Goal: Information Seeking & Learning: Check status

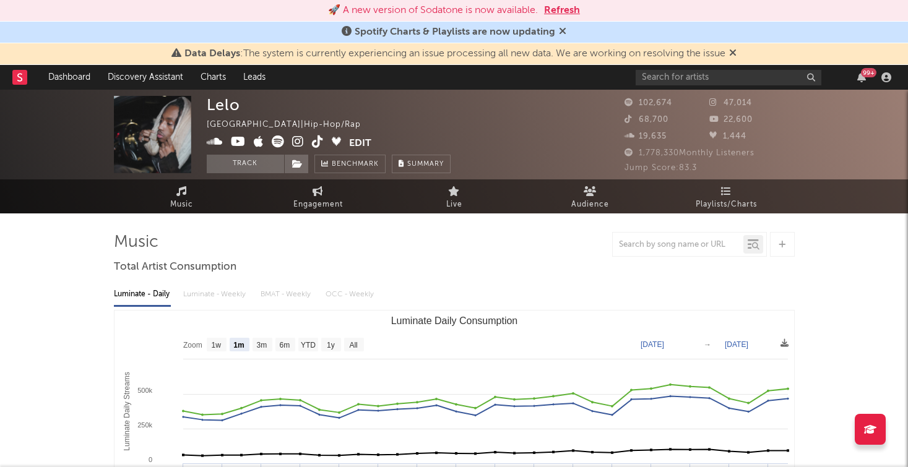
select select "1m"
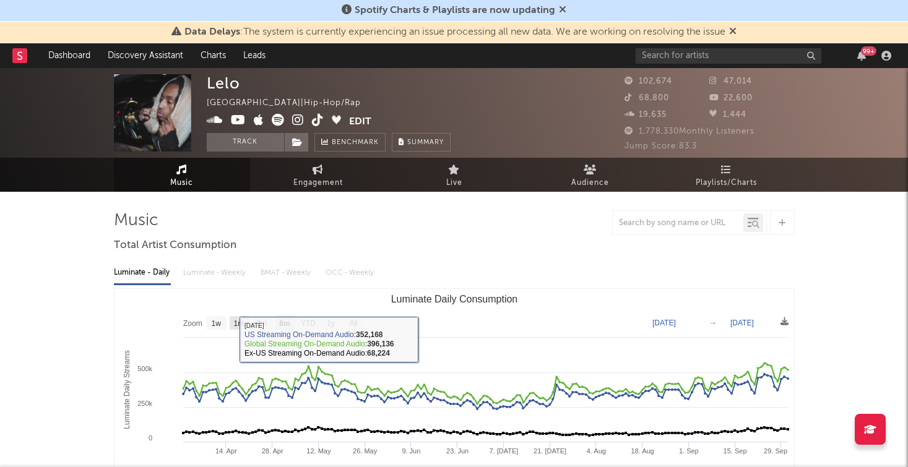
click at [239, 320] on text "1m" at bounding box center [238, 323] width 11 height 9
select select "1m"
type input "2025-09-01"
